Goal: Task Accomplishment & Management: Complete application form

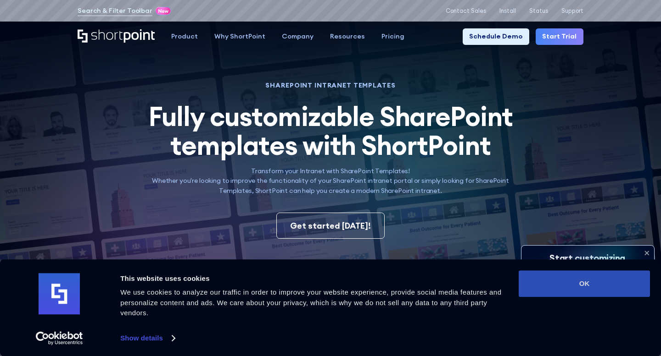
click at [593, 284] on button "OK" at bounding box center [583, 284] width 131 height 27
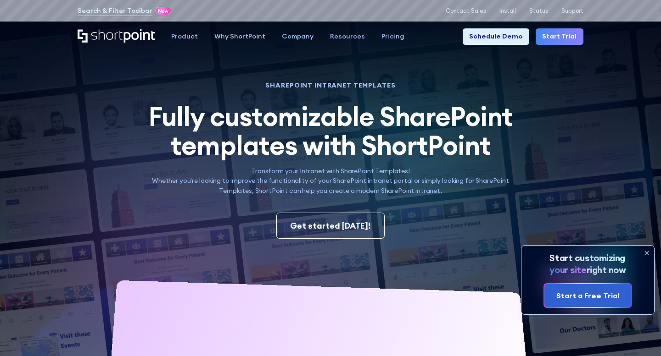
click at [645, 256] on icon at bounding box center [646, 253] width 15 height 15
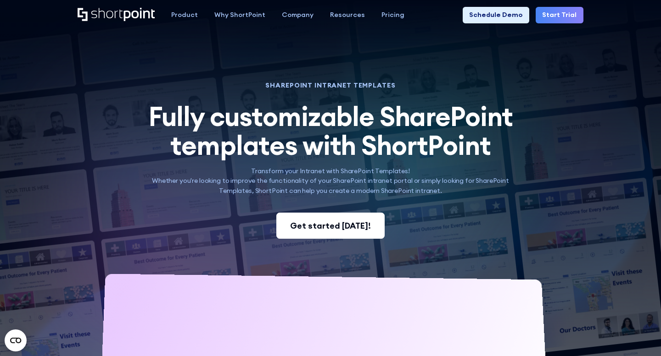
click at [321, 228] on div "Get started today!" at bounding box center [330, 226] width 81 height 12
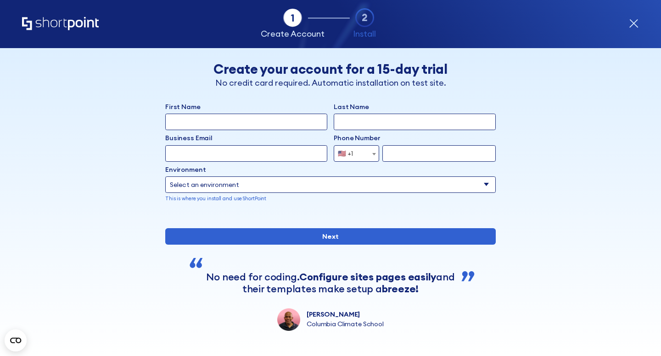
click at [243, 121] on input "First Name" at bounding box center [246, 122] width 162 height 17
type input "[PERSON_NAME]"
type input "Jia"
type input "[EMAIL_ADDRESS][DOMAIN_NAME]"
type input "3109096738"
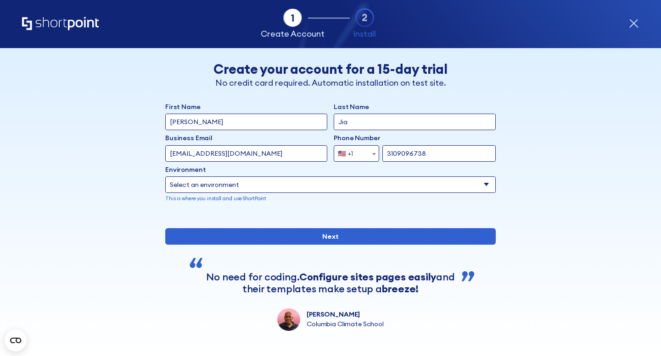
click at [337, 173] on label "Environment" at bounding box center [330, 170] width 330 height 10
click at [337, 177] on select "Select an environment Microsoft 365 SharePoint Online SharePoint 2019 (On-Premi…" at bounding box center [330, 185] width 330 height 17
click at [386, 200] on p "This is where you install and use ShortPoint" at bounding box center [330, 198] width 330 height 7
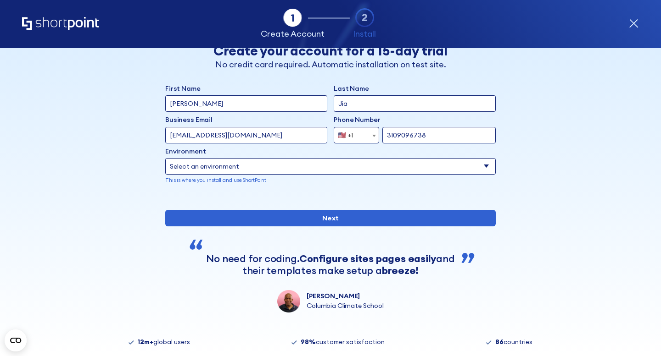
scroll to position [21, 0]
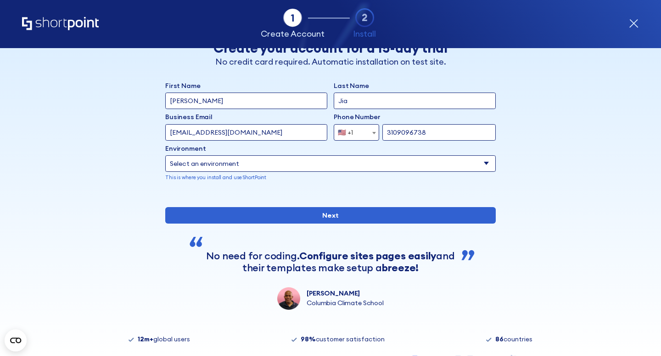
click at [370, 167] on select "Select an environment Microsoft 365 SharePoint Online SharePoint 2019 (On-Premi…" at bounding box center [330, 164] width 330 height 17
select select "SharePoint Online"
click at [411, 194] on div "form" at bounding box center [330, 194] width 330 height 0
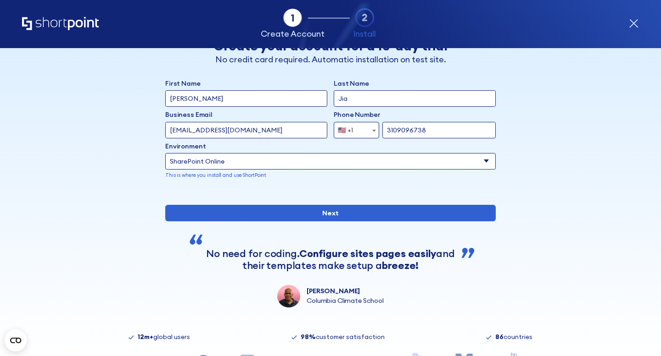
scroll to position [0, 0]
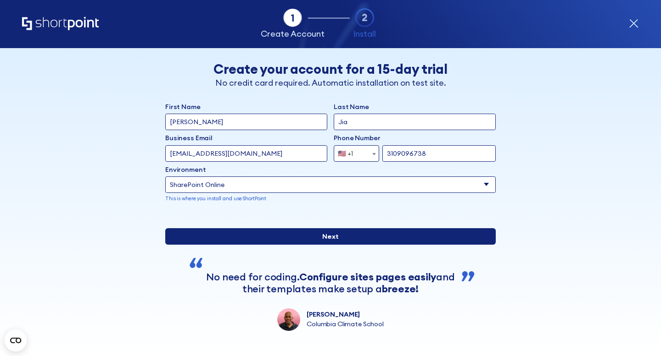
click at [364, 245] on input "Next" at bounding box center [330, 236] width 330 height 17
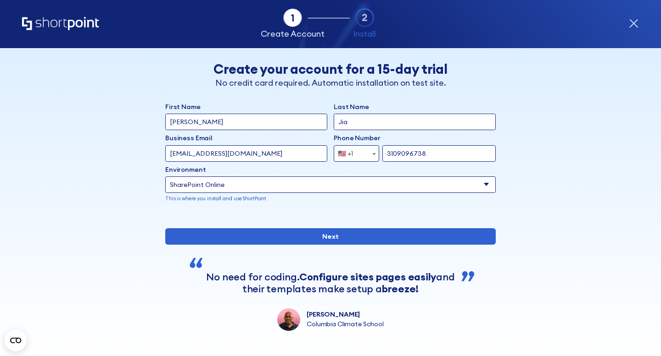
click at [264, 153] on input "[EMAIL_ADDRESS][DOMAIN_NAME]" at bounding box center [246, 153] width 162 height 17
type input "[EMAIL_ADDRESS][DOMAIN_NAME]"
click at [354, 200] on p "This is where you install and use ShortPoint" at bounding box center [330, 198] width 330 height 7
click at [354, 183] on select "Select an environment Microsoft 365 SharePoint Online SharePoint 2019 (On-Premi…" at bounding box center [330, 185] width 330 height 17
click at [421, 216] on div "form" at bounding box center [330, 216] width 330 height 0
